Goal: Navigation & Orientation: Go to known website

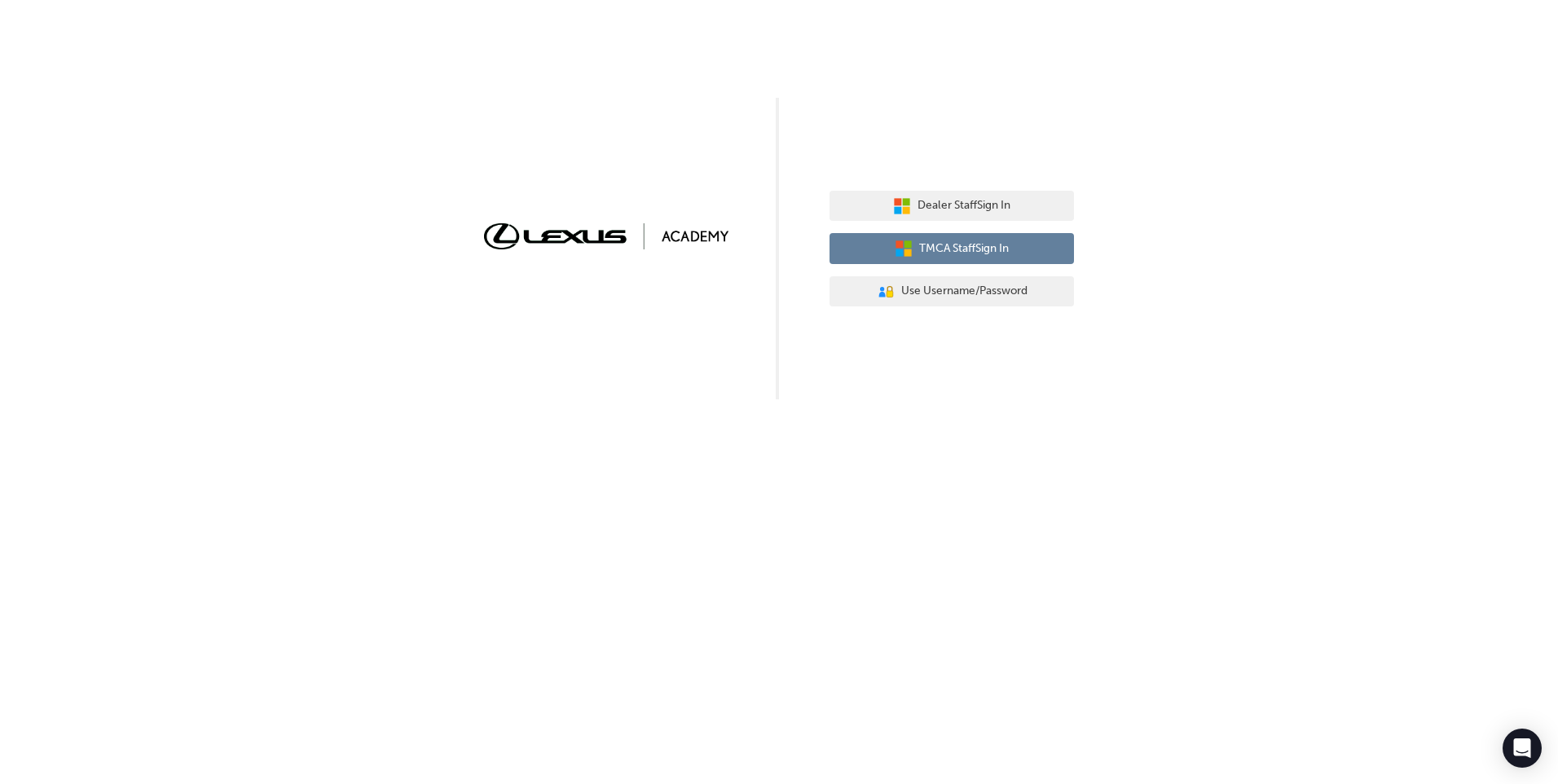
click at [970, 249] on span "TMCA Staff Sign In" at bounding box center [964, 249] width 89 height 18
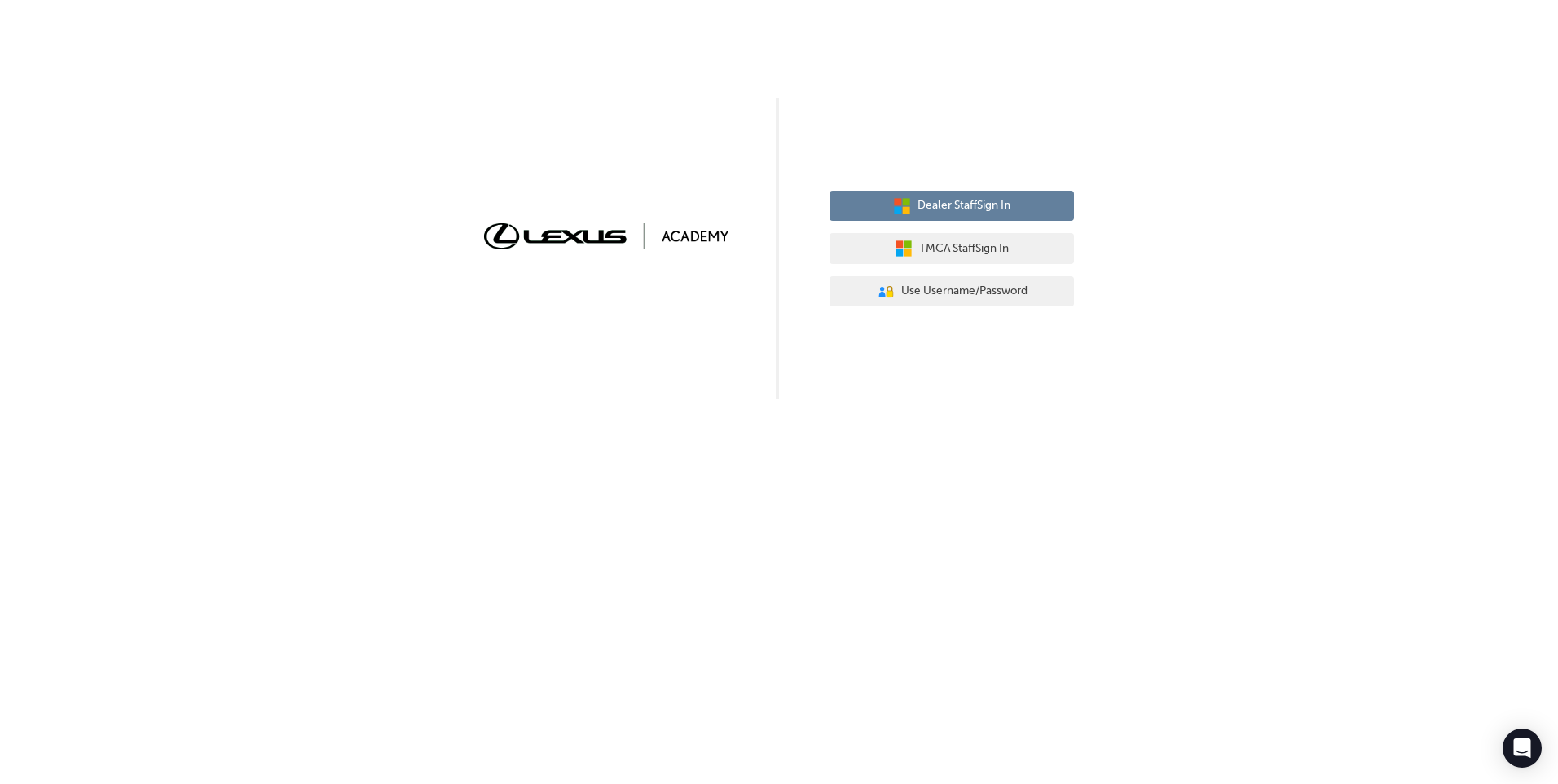
click at [991, 211] on span "Dealer Staff Sign In" at bounding box center [964, 206] width 93 height 18
